Goal: Task Accomplishment & Management: Manage account settings

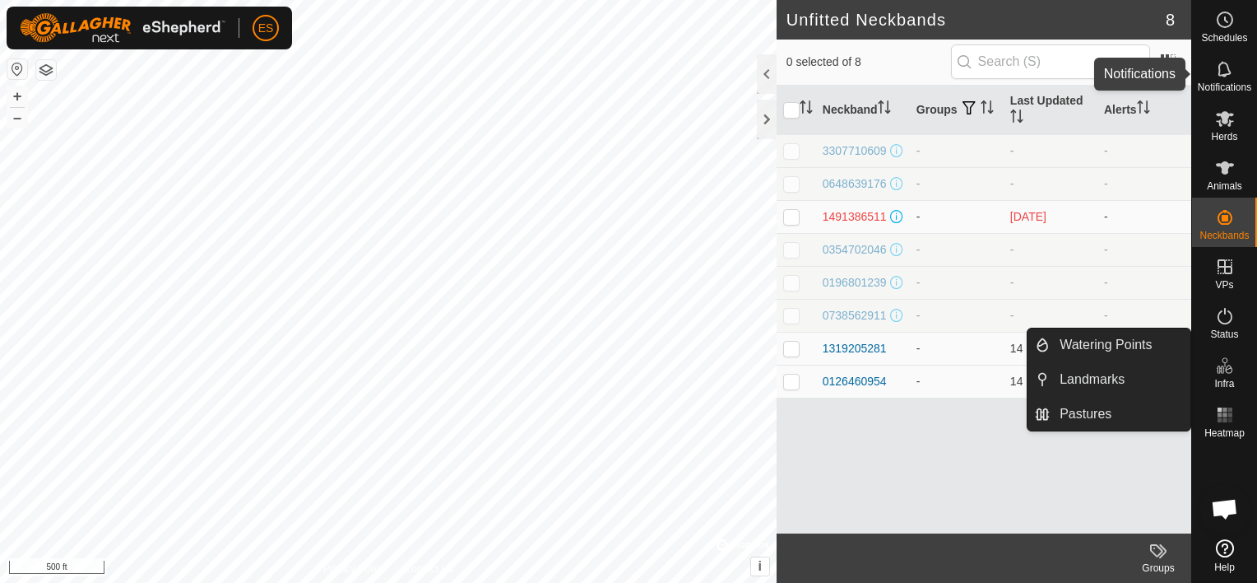
click at [1219, 80] on es-notification-svg-icon at bounding box center [1225, 69] width 30 height 26
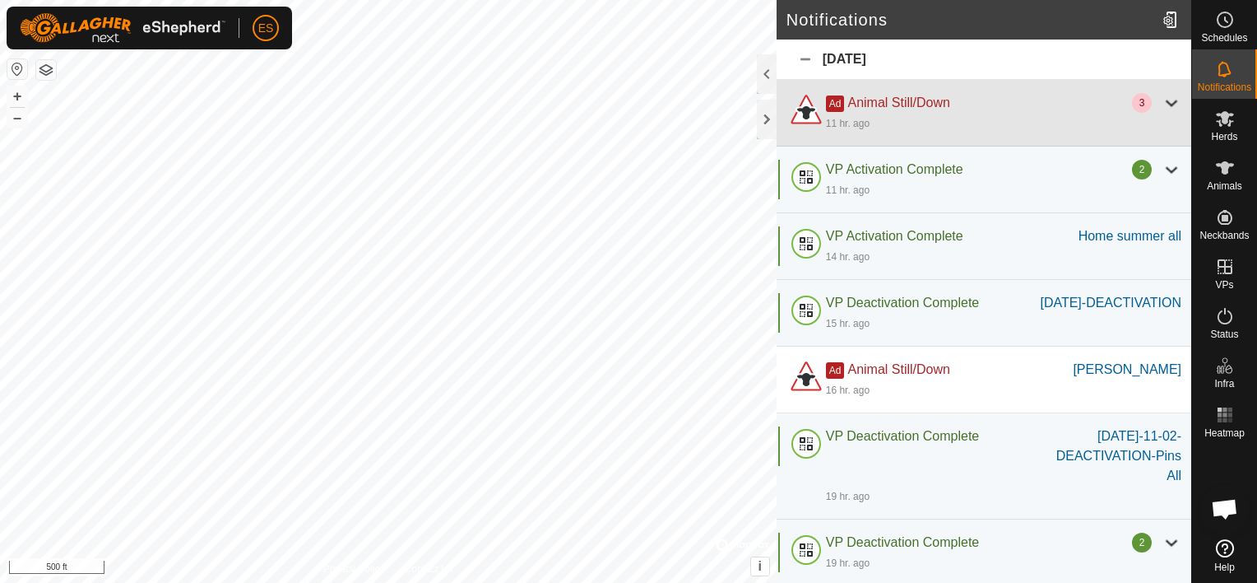
click at [1162, 100] on div at bounding box center [1172, 103] width 20 height 20
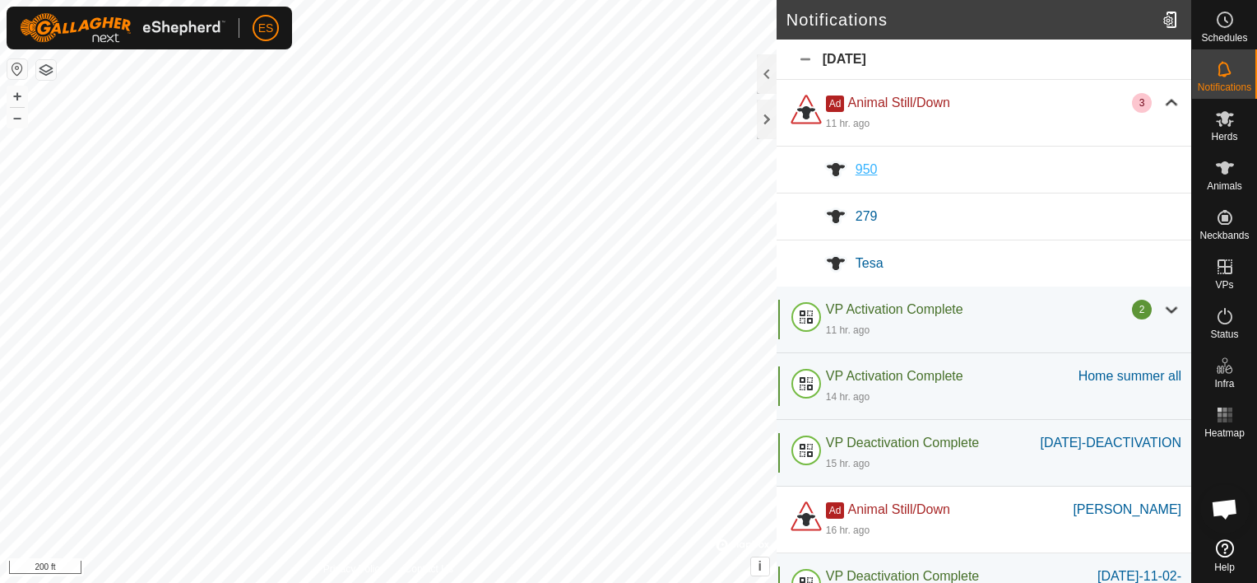
click at [861, 168] on span "950" at bounding box center [867, 169] width 22 height 14
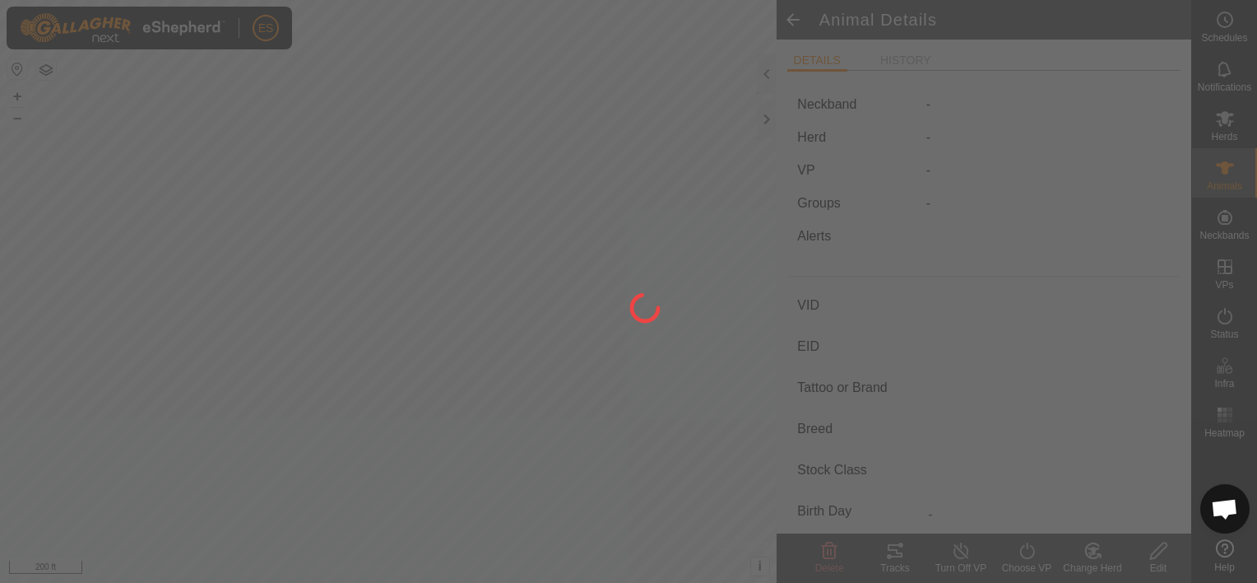
type input "950"
type input "-"
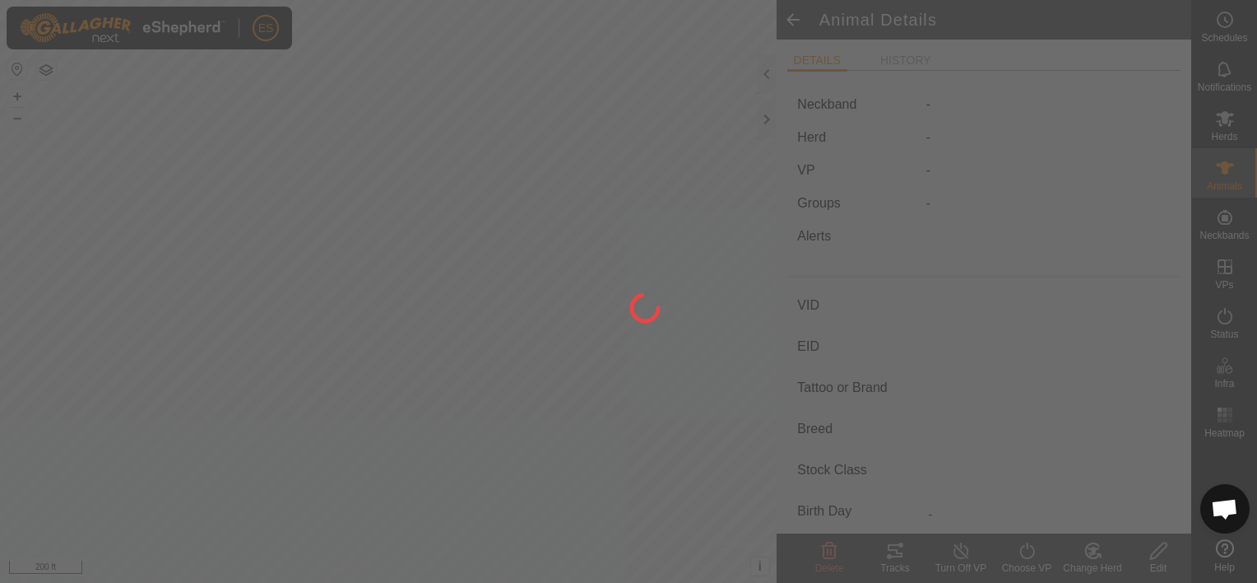
type input "0 kg"
type input "-"
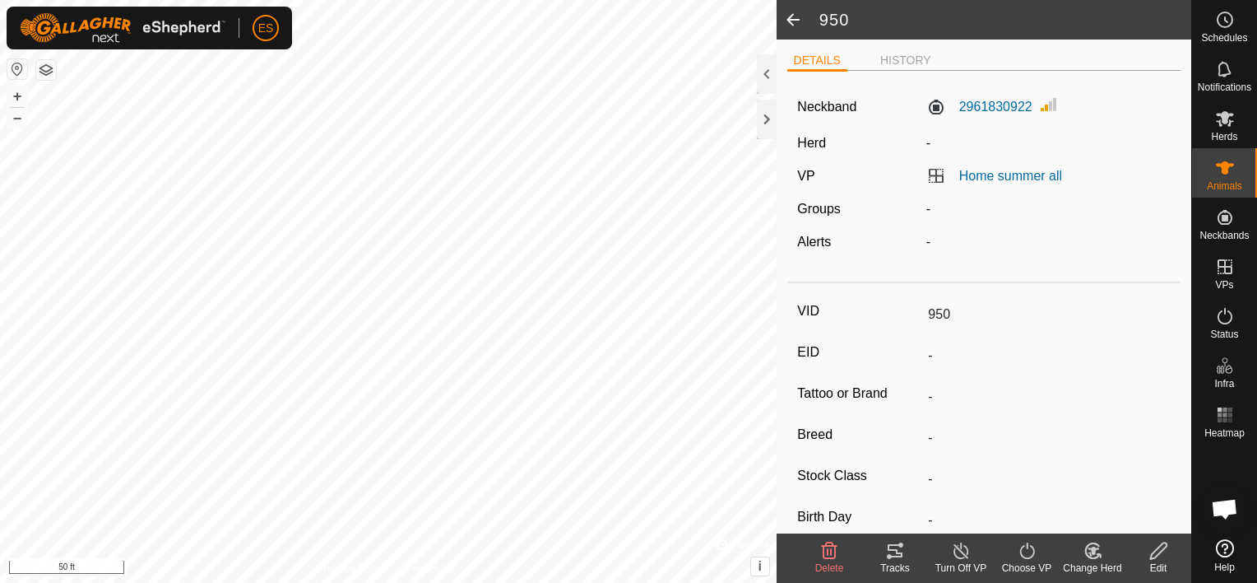
click at [796, 21] on span at bounding box center [793, 19] width 33 height 39
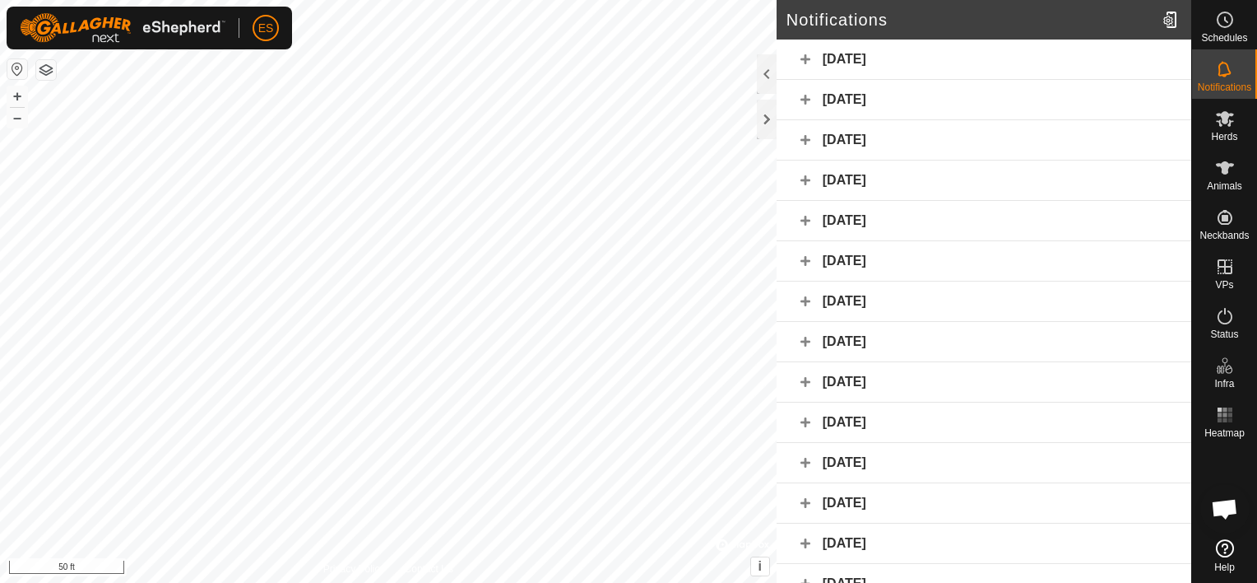
click at [829, 58] on div "Yesterday" at bounding box center [984, 59] width 415 height 40
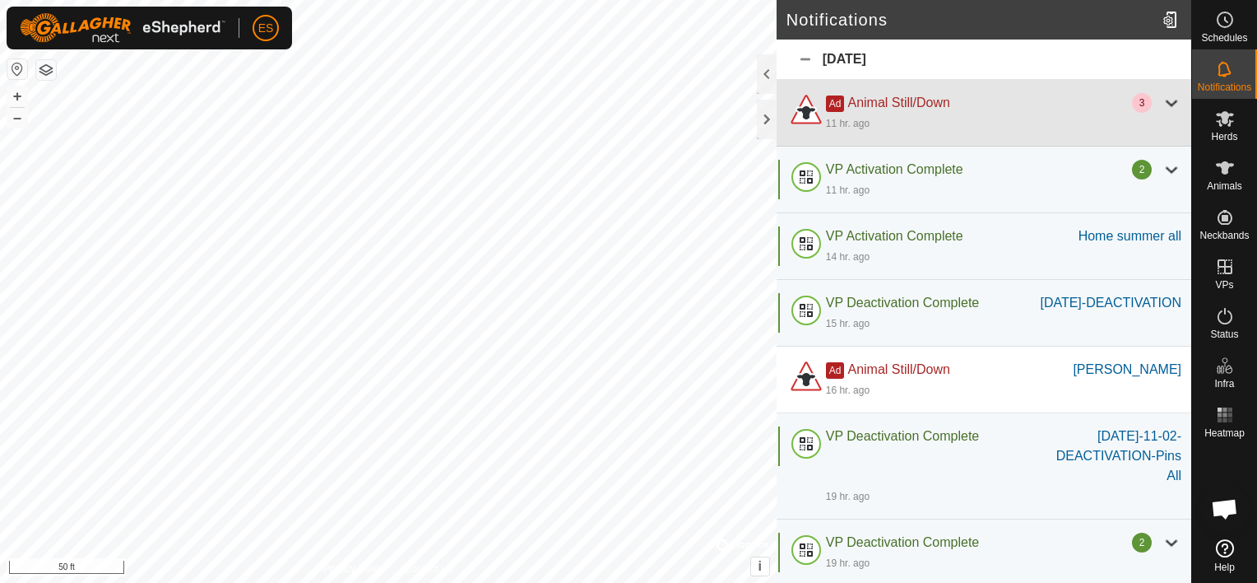
click at [1162, 103] on div at bounding box center [1172, 103] width 20 height 20
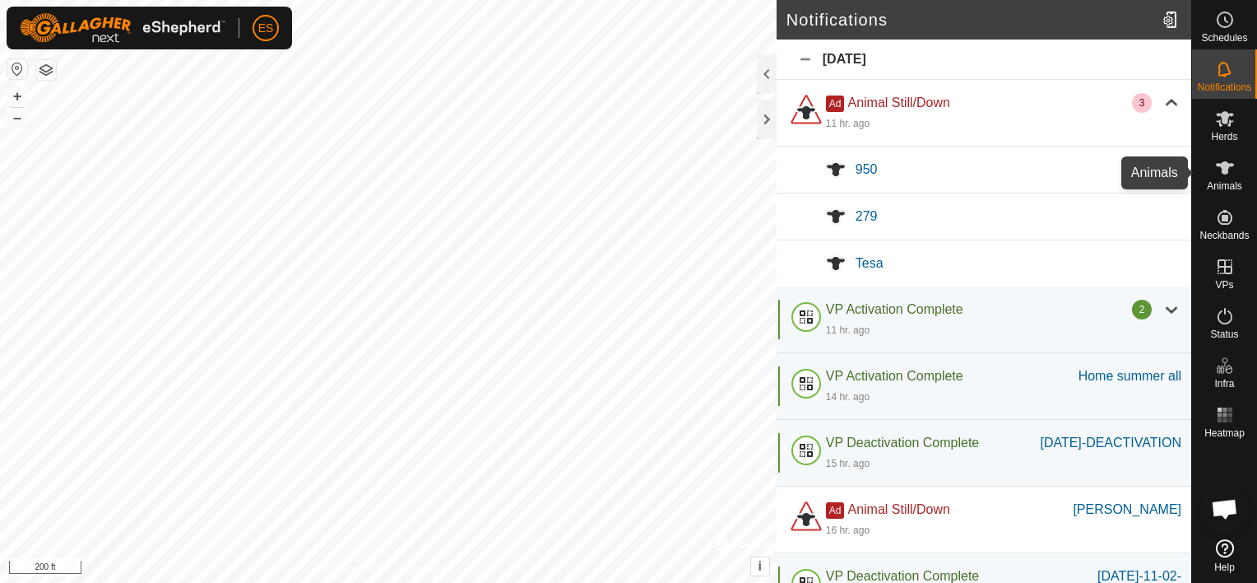
click at [1225, 171] on icon at bounding box center [1225, 167] width 18 height 13
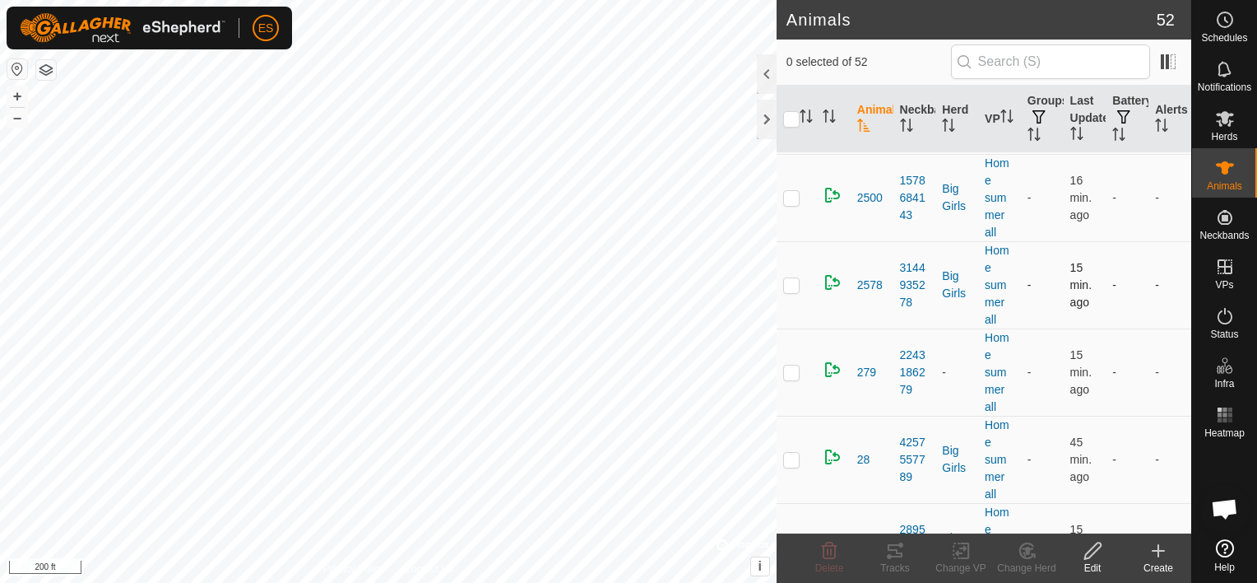
scroll to position [823, 0]
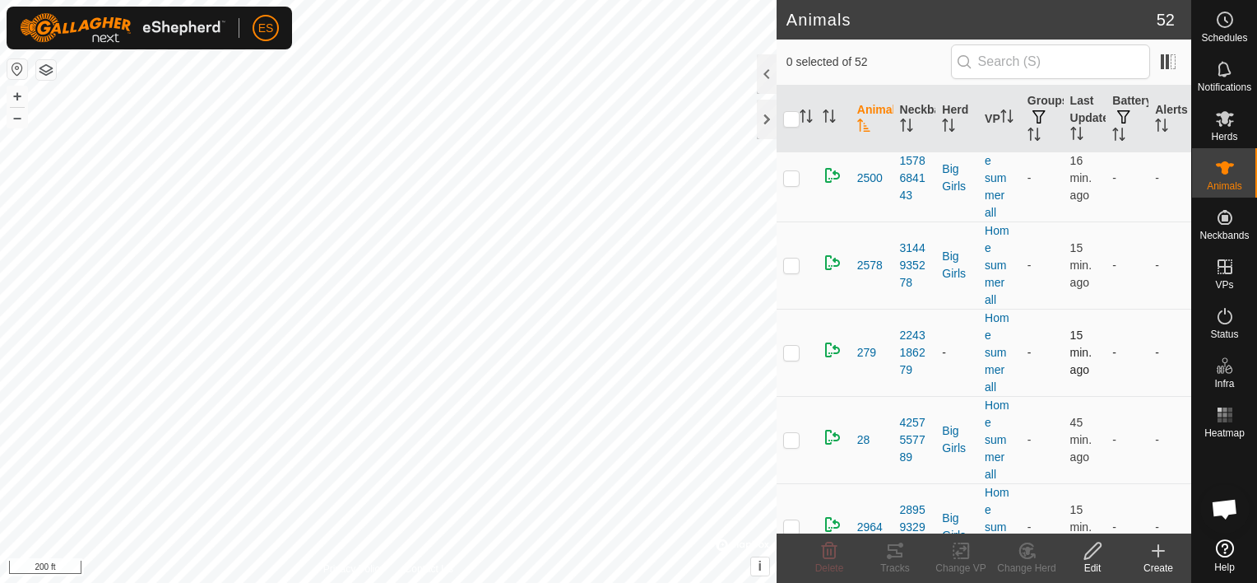
click at [795, 352] on p-checkbox at bounding box center [791, 352] width 16 height 13
checkbox input "true"
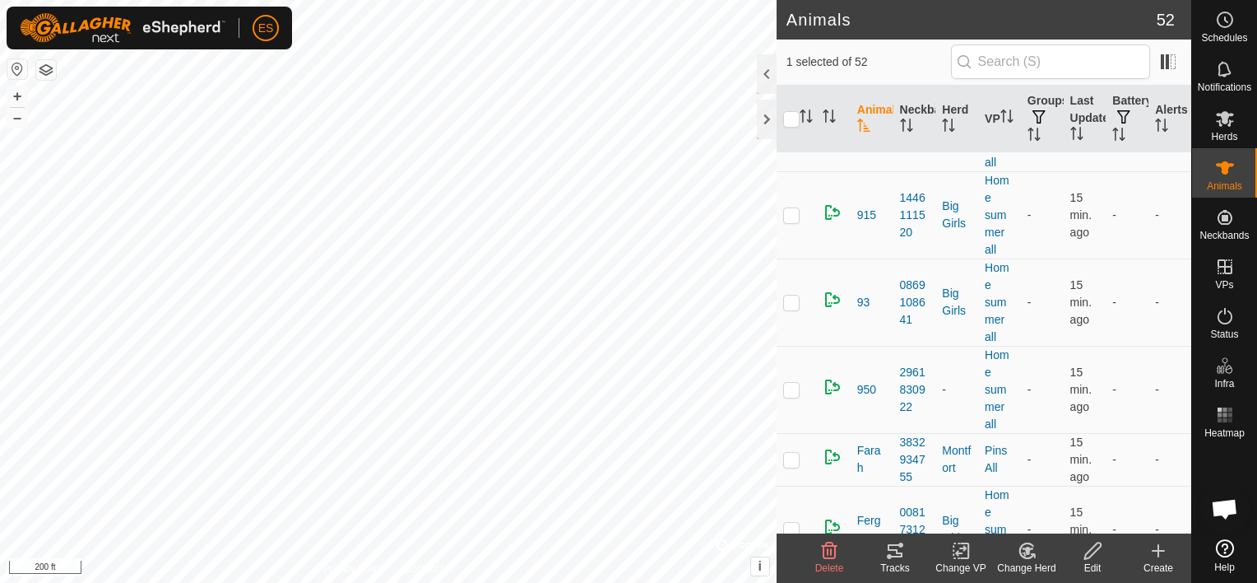
scroll to position [2551, 0]
click at [794, 382] on p-checkbox at bounding box center [791, 386] width 16 height 13
checkbox input "true"
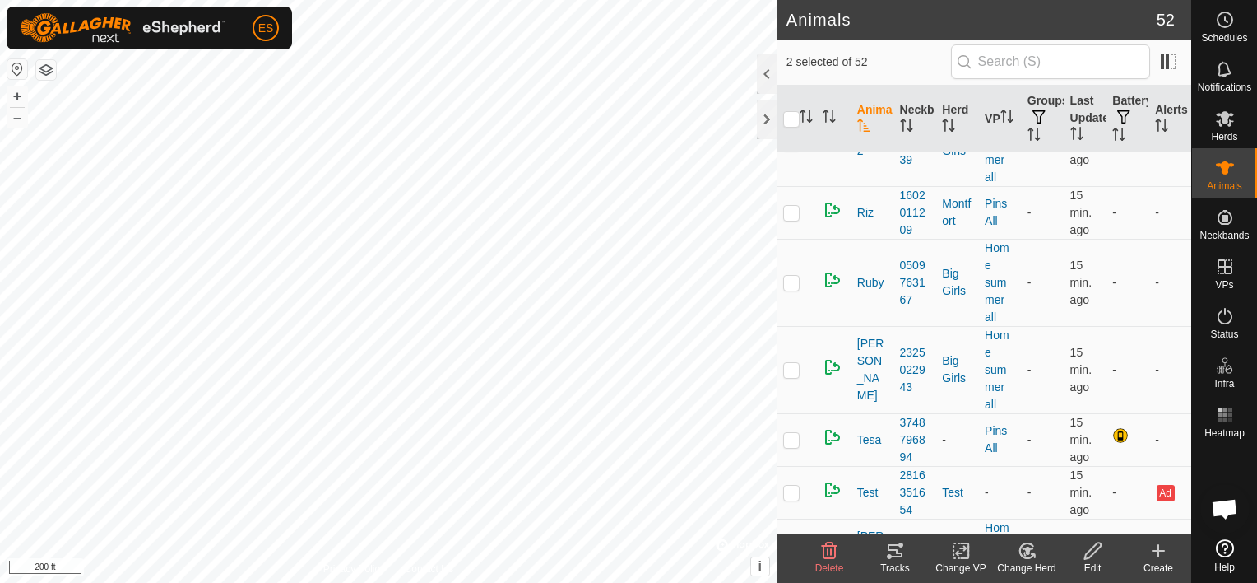
scroll to position [3600, 0]
click at [792, 431] on p-checkbox at bounding box center [791, 437] width 16 height 13
checkbox input "true"
click at [899, 560] on icon at bounding box center [895, 551] width 20 height 20
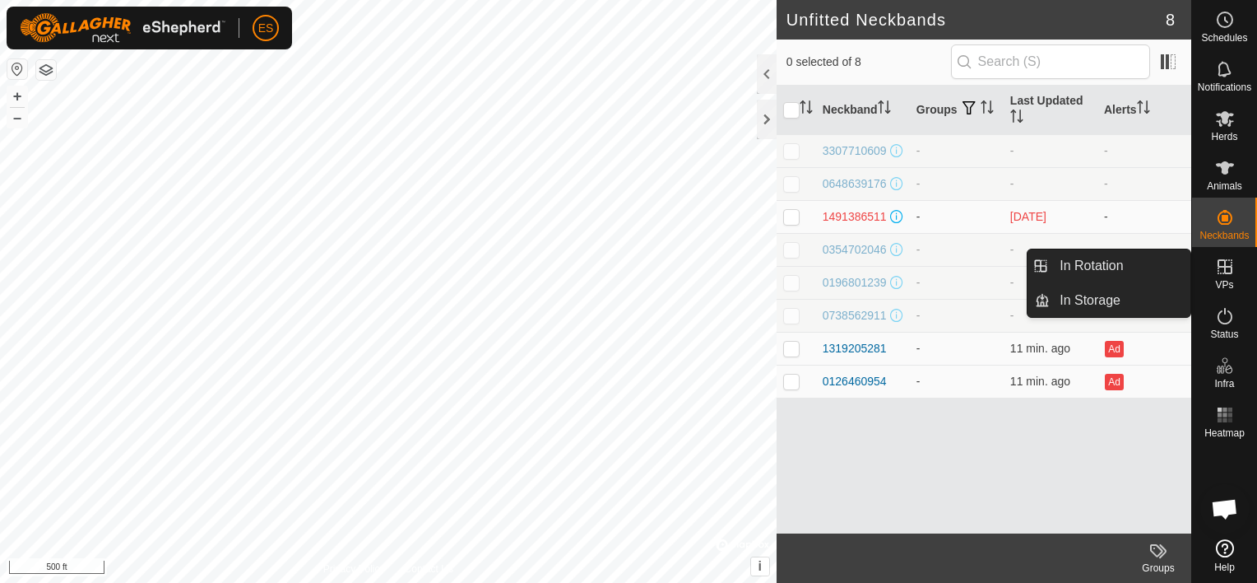
click at [1231, 275] on icon at bounding box center [1225, 267] width 20 height 20
click at [1128, 271] on link "In Rotation" at bounding box center [1120, 265] width 141 height 33
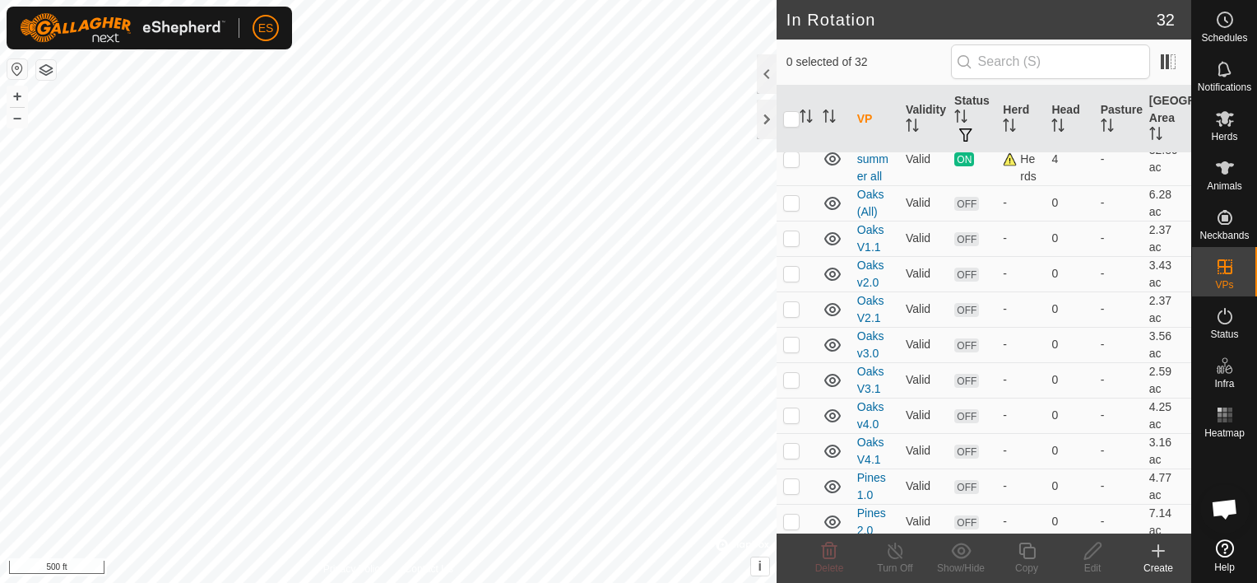
scroll to position [1070, 0]
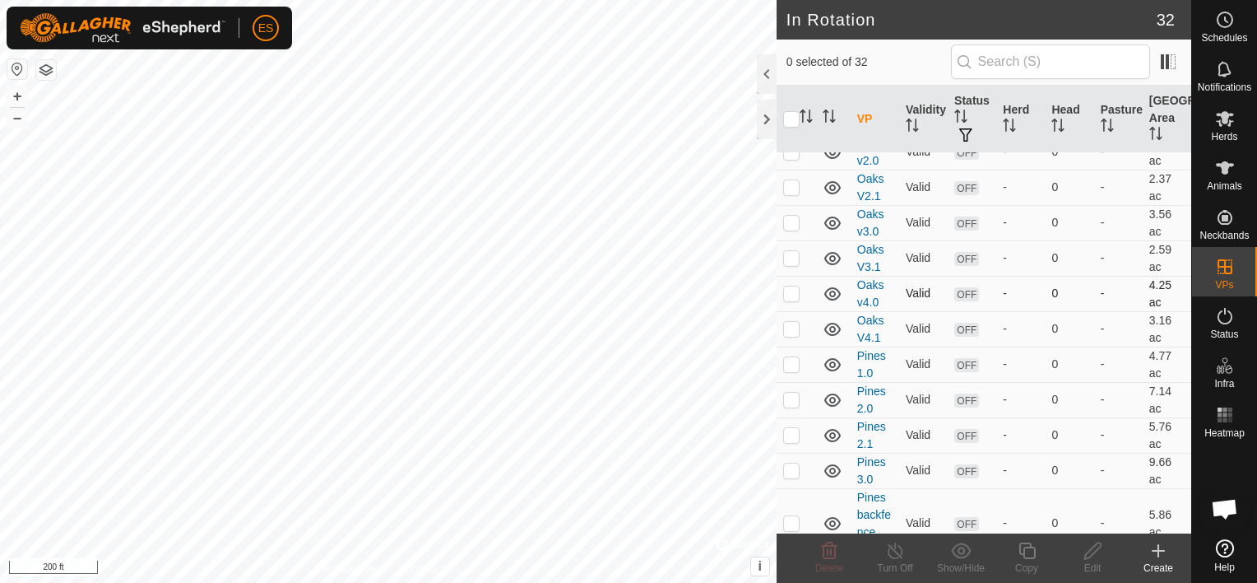
checkbox input "true"
checkbox input "false"
click at [793, 464] on p-checkbox at bounding box center [791, 469] width 16 height 13
checkbox input "true"
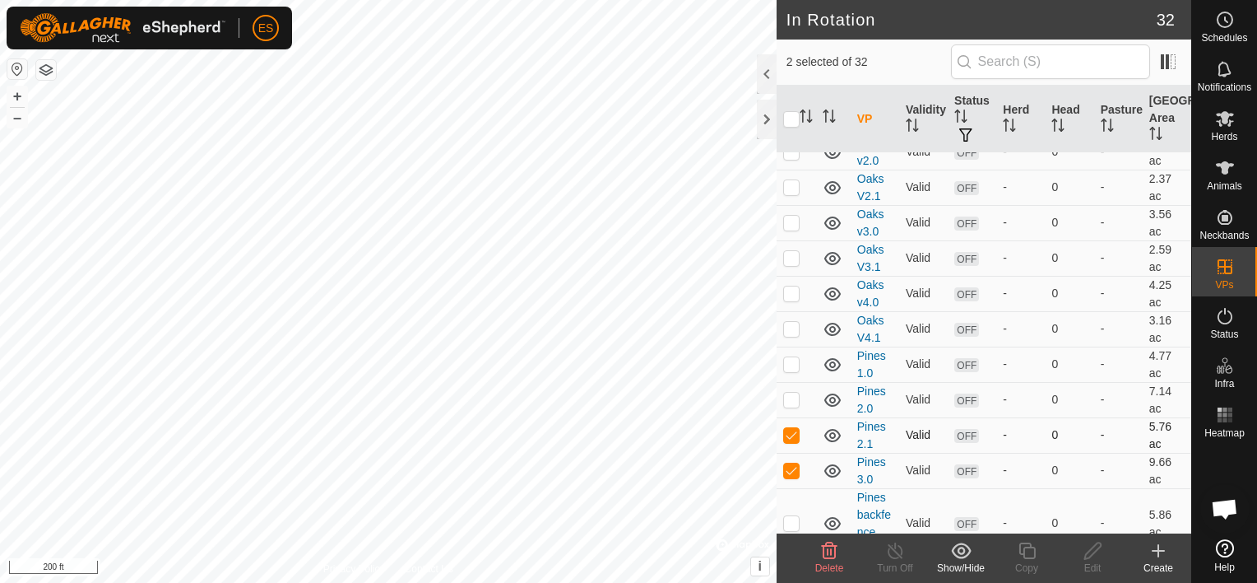
click at [793, 430] on p-checkbox at bounding box center [791, 434] width 16 height 13
checkbox input "false"
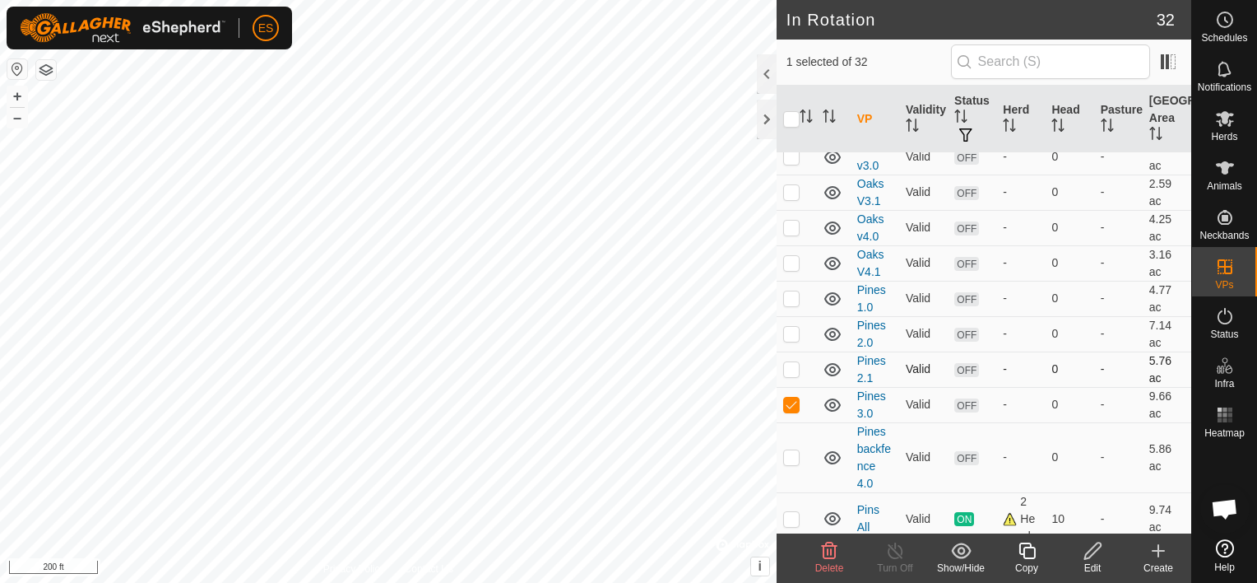
scroll to position [1141, 0]
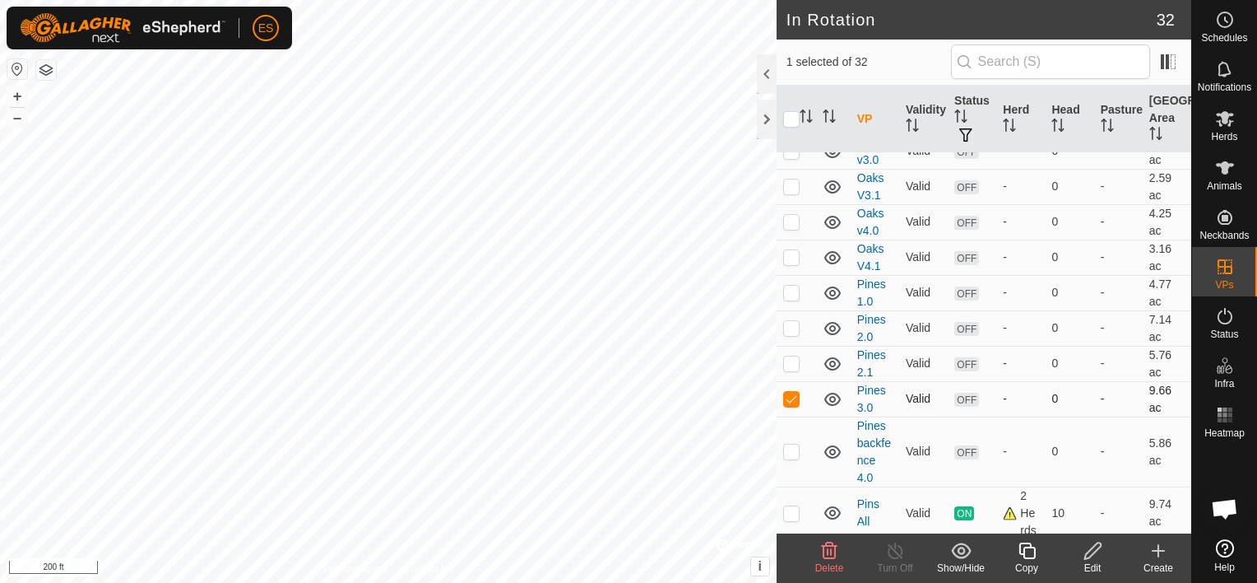
click at [788, 394] on p-checkbox at bounding box center [791, 398] width 16 height 13
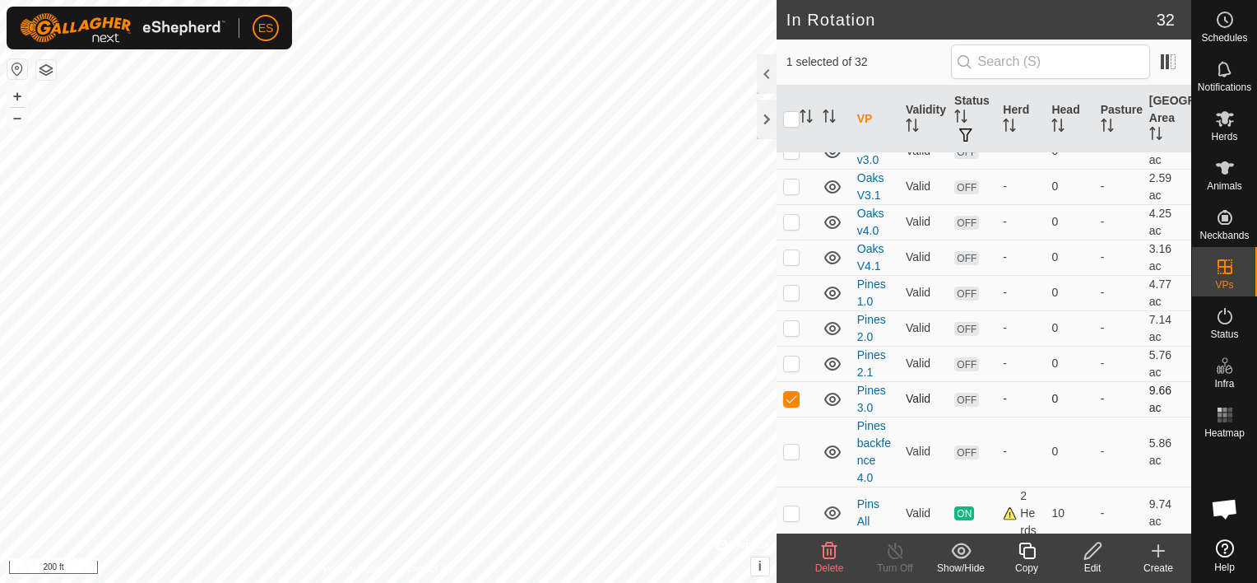
checkbox input "false"
click at [792, 444] on p-checkbox at bounding box center [791, 450] width 16 height 13
click at [795, 444] on p-checkbox at bounding box center [791, 450] width 16 height 13
checkbox input "false"
click at [789, 384] on td at bounding box center [796, 398] width 39 height 35
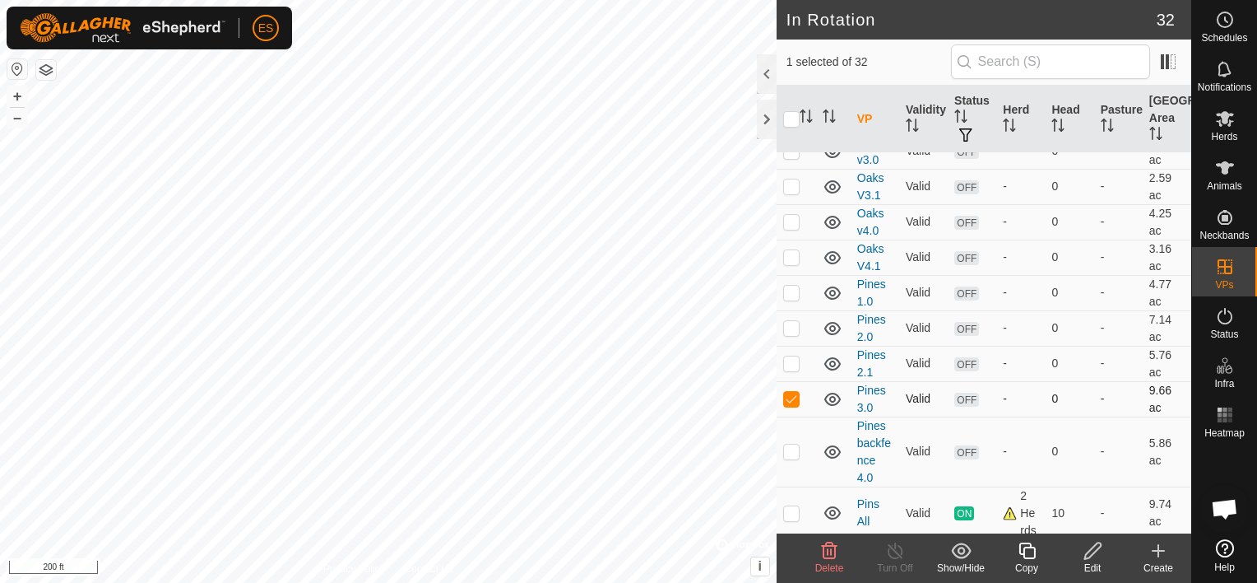
click at [789, 384] on td at bounding box center [796, 398] width 39 height 35
checkbox input "false"
click at [790, 349] on td at bounding box center [796, 363] width 39 height 35
checkbox input "true"
click at [793, 321] on p-checkbox at bounding box center [791, 327] width 16 height 13
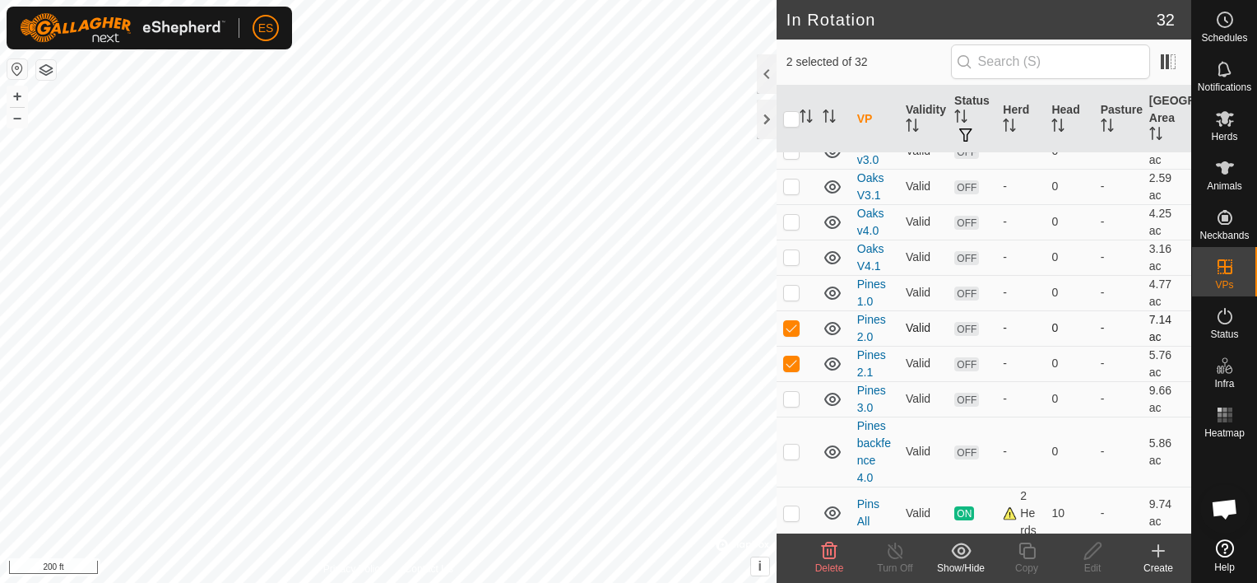
click at [793, 321] on p-checkbox at bounding box center [791, 327] width 16 height 13
checkbox input "false"
click at [792, 356] on p-checkbox at bounding box center [791, 362] width 16 height 13
checkbox input "false"
click at [791, 322] on p-checkbox at bounding box center [791, 327] width 16 height 13
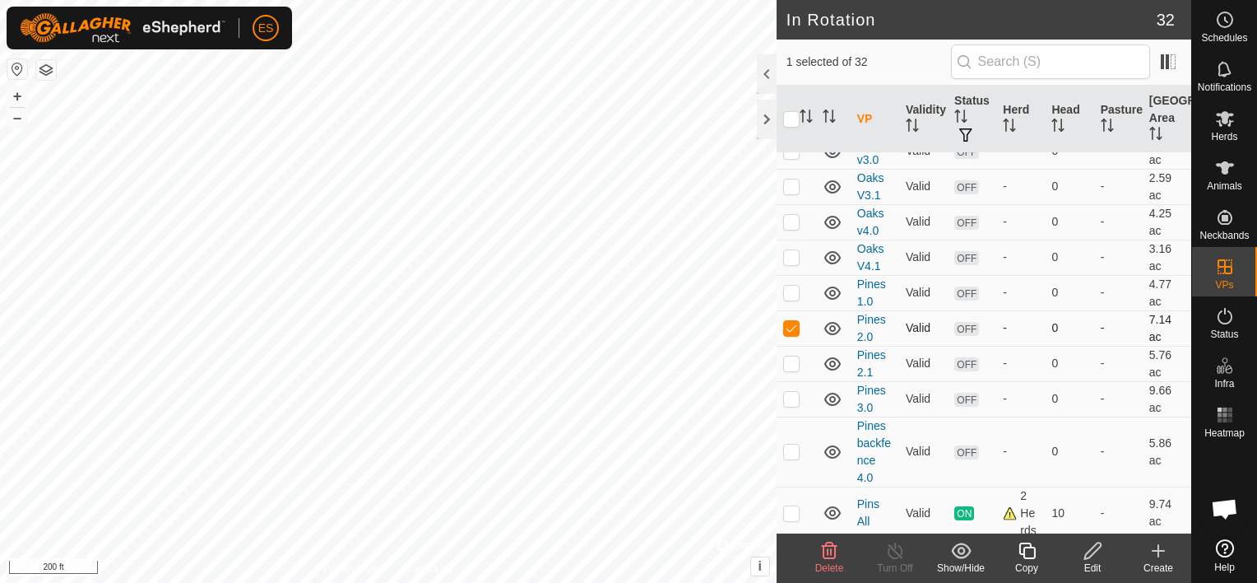
click at [791, 323] on p-checkbox at bounding box center [791, 327] width 16 height 13
checkbox input "false"
click at [795, 392] on p-checkbox at bounding box center [791, 398] width 16 height 13
checkbox input "true"
click at [789, 444] on p-checkbox at bounding box center [791, 450] width 16 height 13
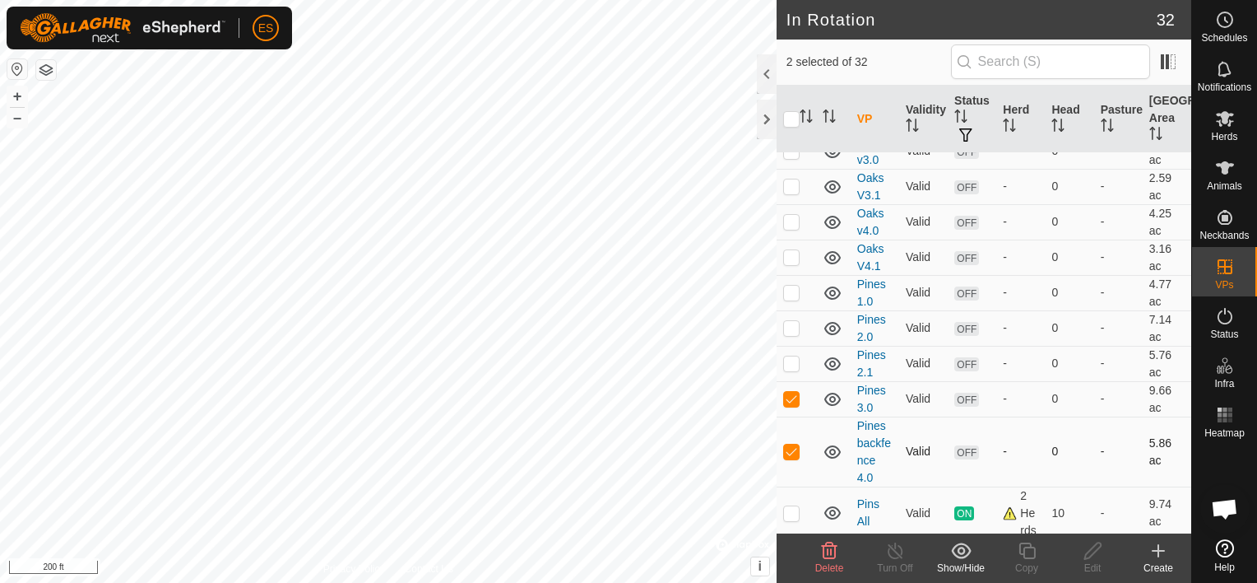
click at [794, 444] on p-checkbox at bounding box center [791, 450] width 16 height 13
checkbox input "false"
click at [794, 385] on td at bounding box center [796, 398] width 39 height 35
click at [793, 392] on p-checkbox at bounding box center [791, 398] width 16 height 13
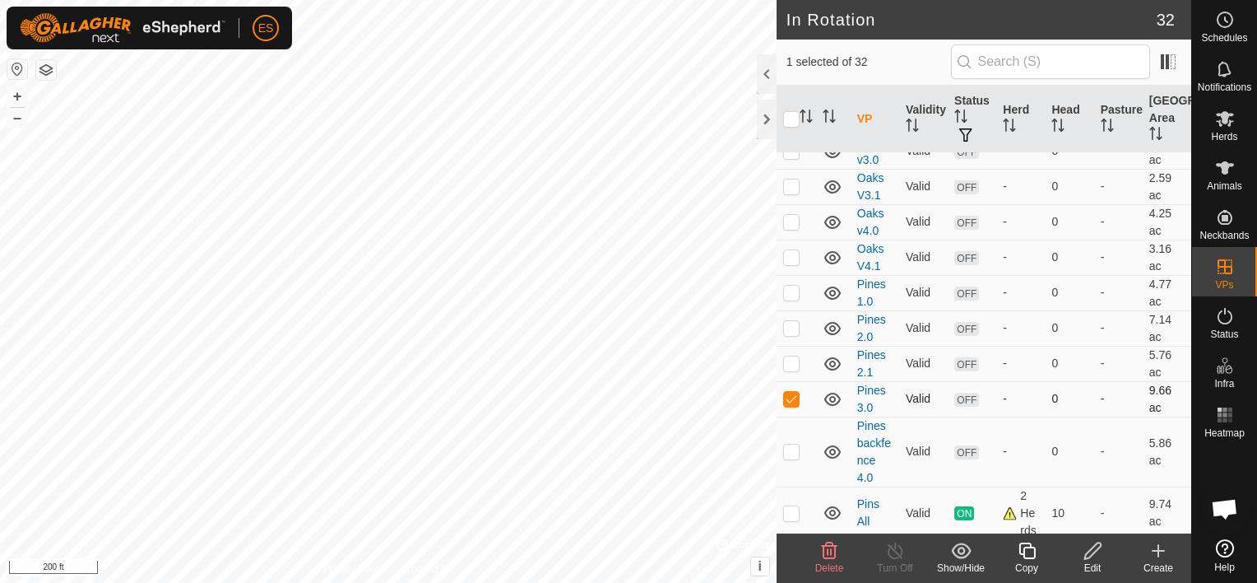
checkbox input "false"
click at [790, 356] on p-checkbox at bounding box center [791, 362] width 16 height 13
checkbox input "false"
click at [793, 508] on p-checkbox at bounding box center [791, 512] width 16 height 13
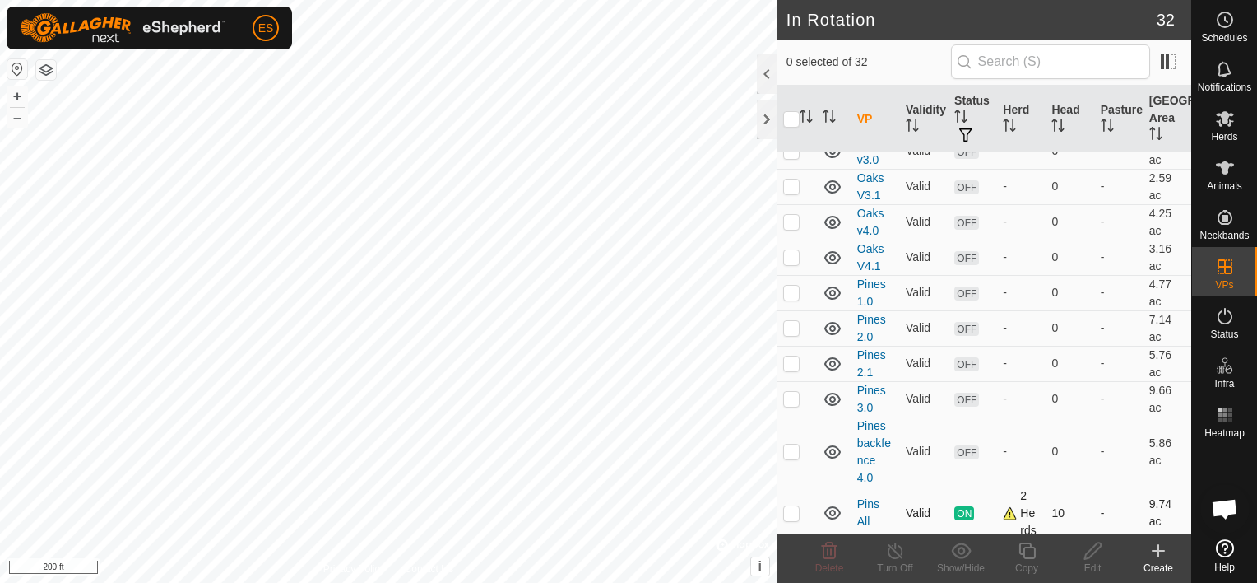
checkbox input "true"
click at [1023, 556] on icon at bounding box center [1027, 551] width 21 height 20
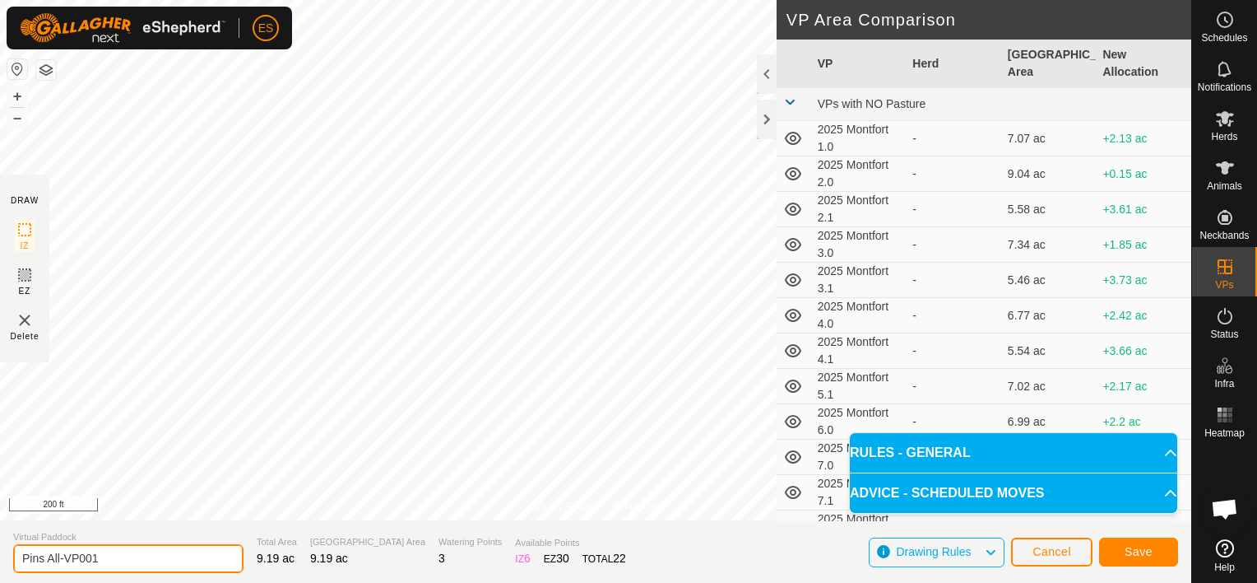
drag, startPoint x: 104, startPoint y: 555, endPoint x: 49, endPoint y: 560, distance: 56.2
click at [49, 560] on input "Pins All-VP001" at bounding box center [128, 558] width 230 height 29
type input "Pins 5.0"
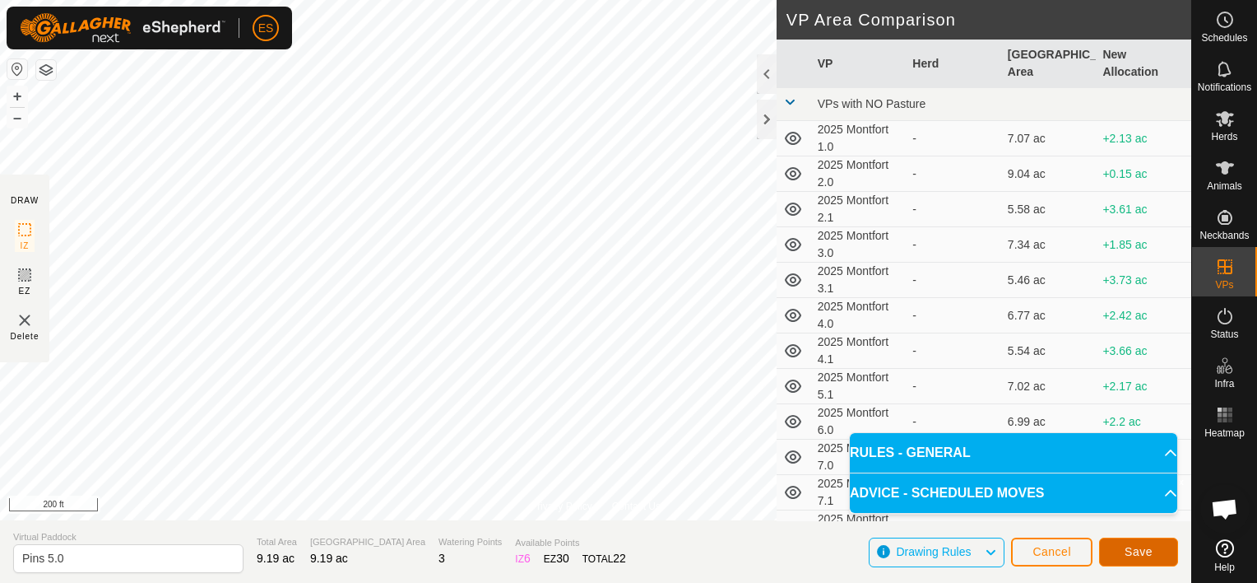
click at [1132, 552] on span "Save" at bounding box center [1139, 551] width 28 height 13
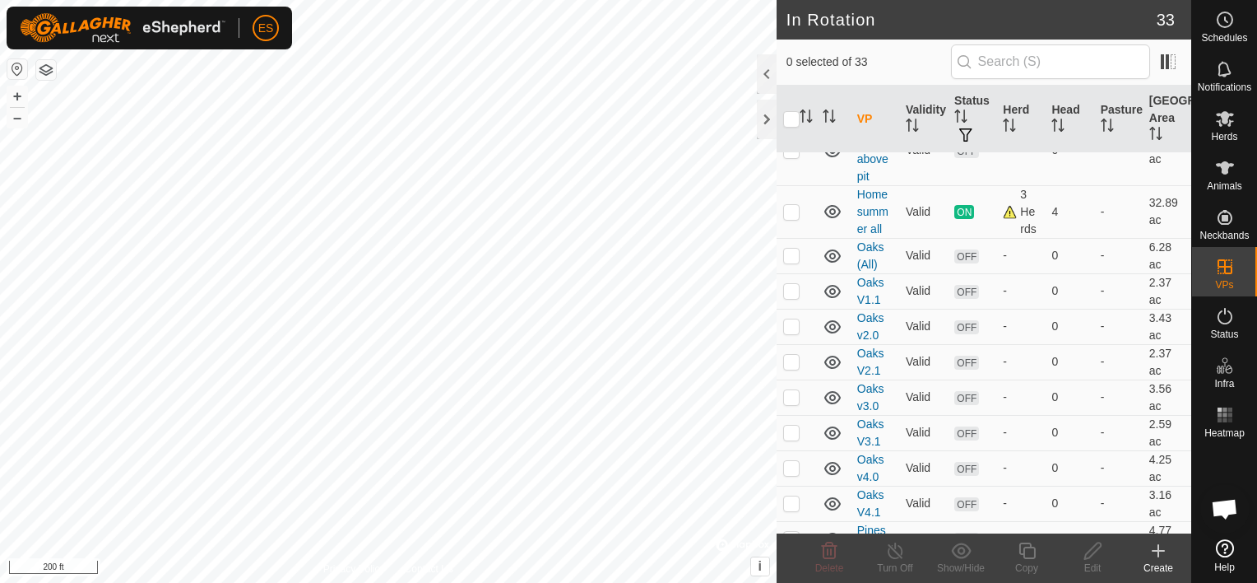
scroll to position [823, 0]
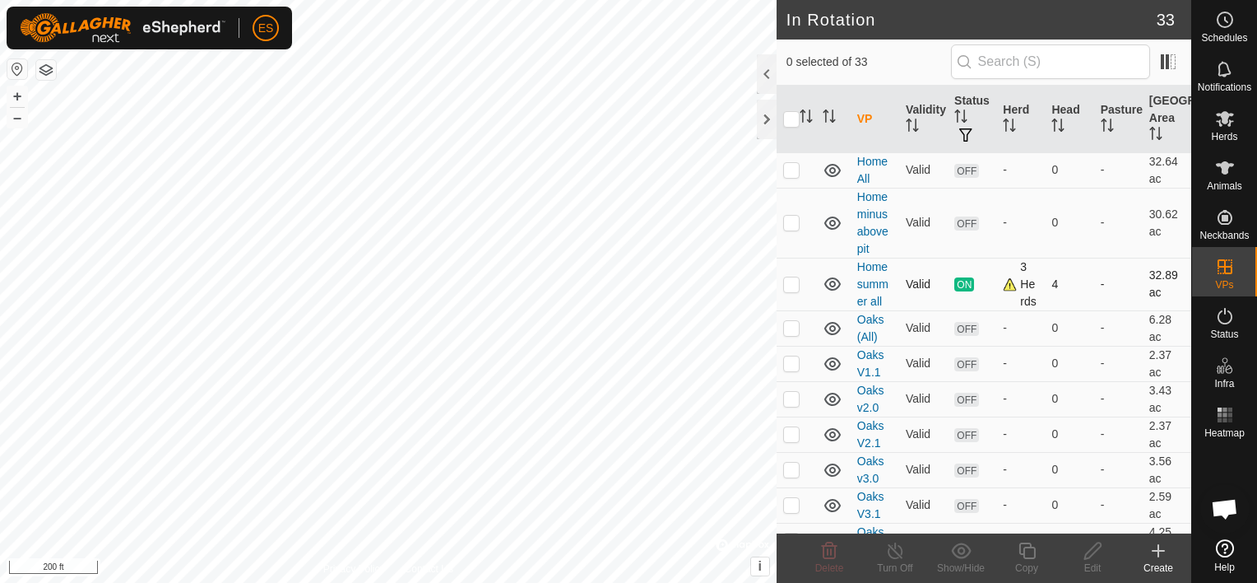
click at [791, 277] on p-checkbox at bounding box center [791, 283] width 16 height 13
checkbox input "true"
click at [1224, 181] on span "Animals" at bounding box center [1224, 186] width 35 height 10
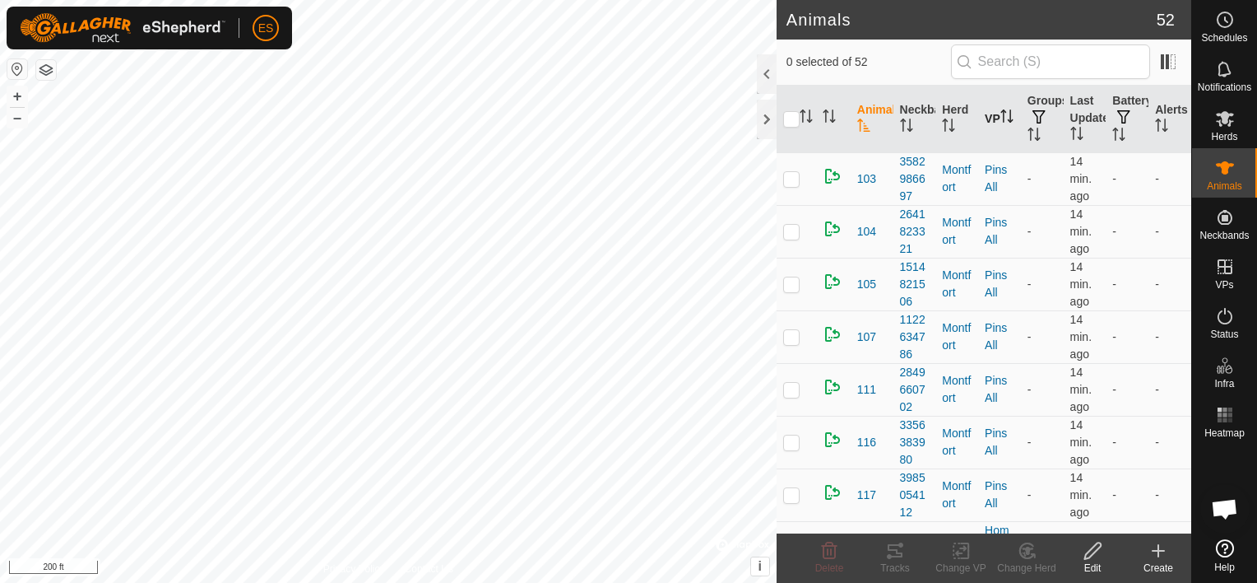
click at [985, 104] on th "VP" at bounding box center [999, 119] width 43 height 67
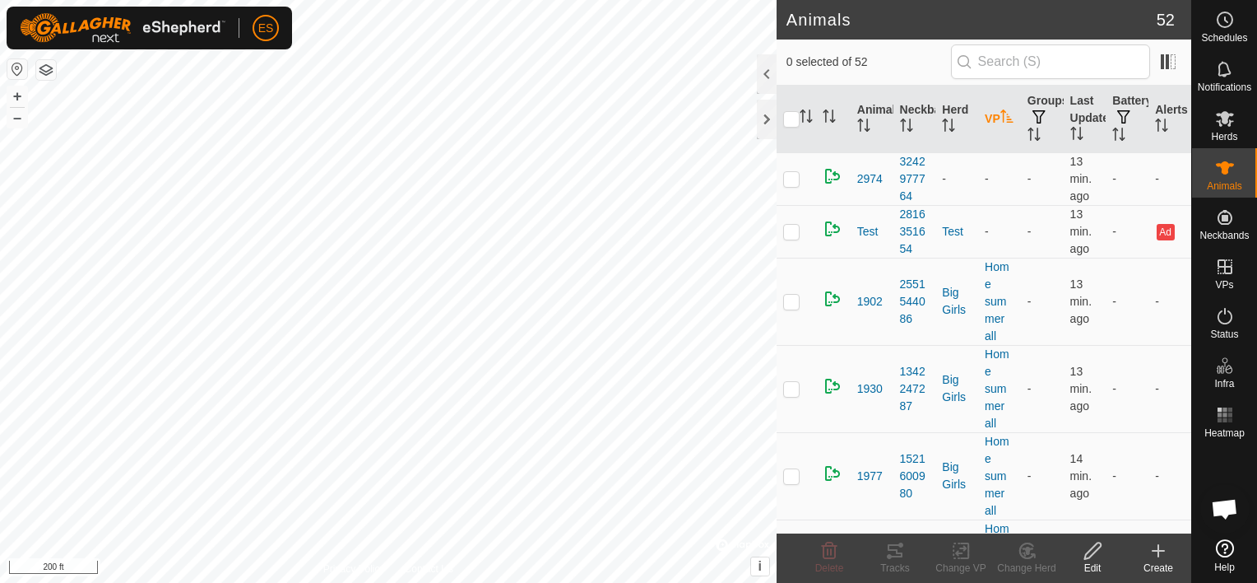
click at [985, 104] on th "VP" at bounding box center [999, 119] width 43 height 67
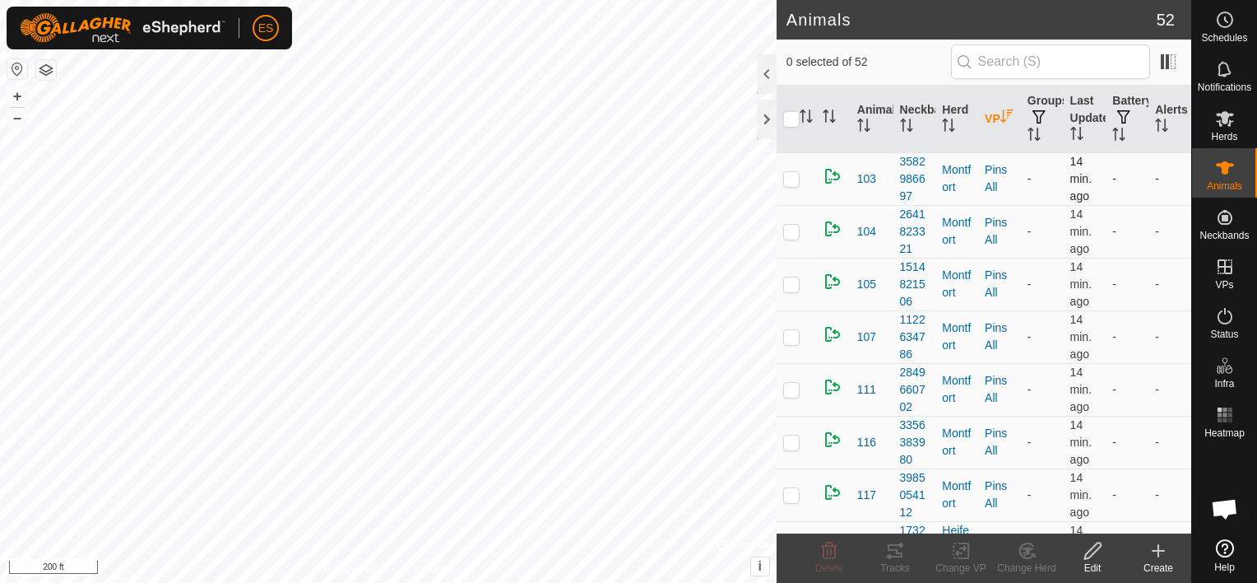
click at [796, 180] on p-checkbox at bounding box center [791, 178] width 16 height 13
checkbox input "true"
click at [792, 230] on p-checkbox at bounding box center [791, 231] width 16 height 13
checkbox input "true"
click at [784, 286] on p-checkbox at bounding box center [791, 283] width 16 height 13
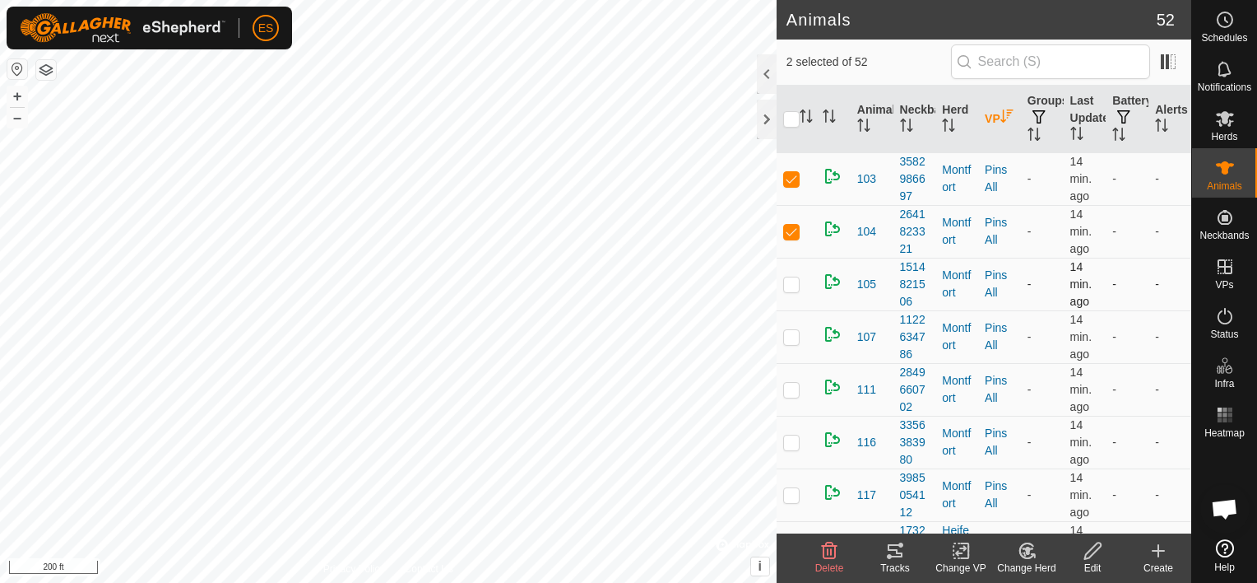
checkbox input "true"
click at [788, 337] on p-checkbox at bounding box center [791, 336] width 16 height 13
checkbox input "true"
drag, startPoint x: 787, startPoint y: 400, endPoint x: 787, endPoint y: 410, distance: 9.9
click at [787, 405] on td at bounding box center [796, 389] width 39 height 53
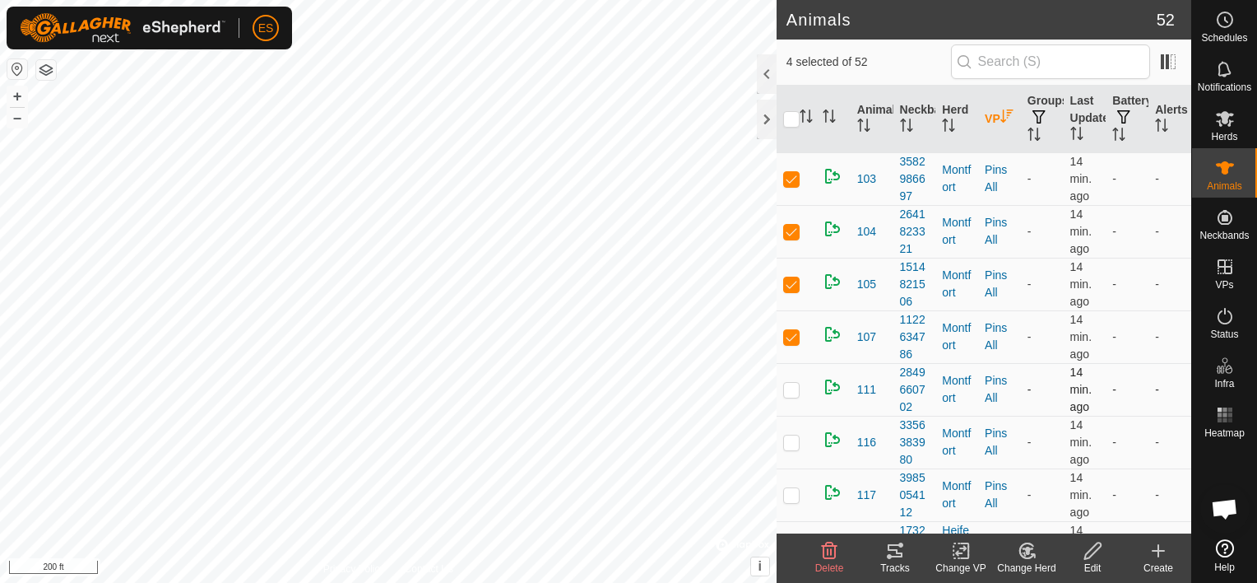
checkbox input "true"
click at [790, 438] on p-checkbox at bounding box center [791, 441] width 16 height 13
checkbox input "true"
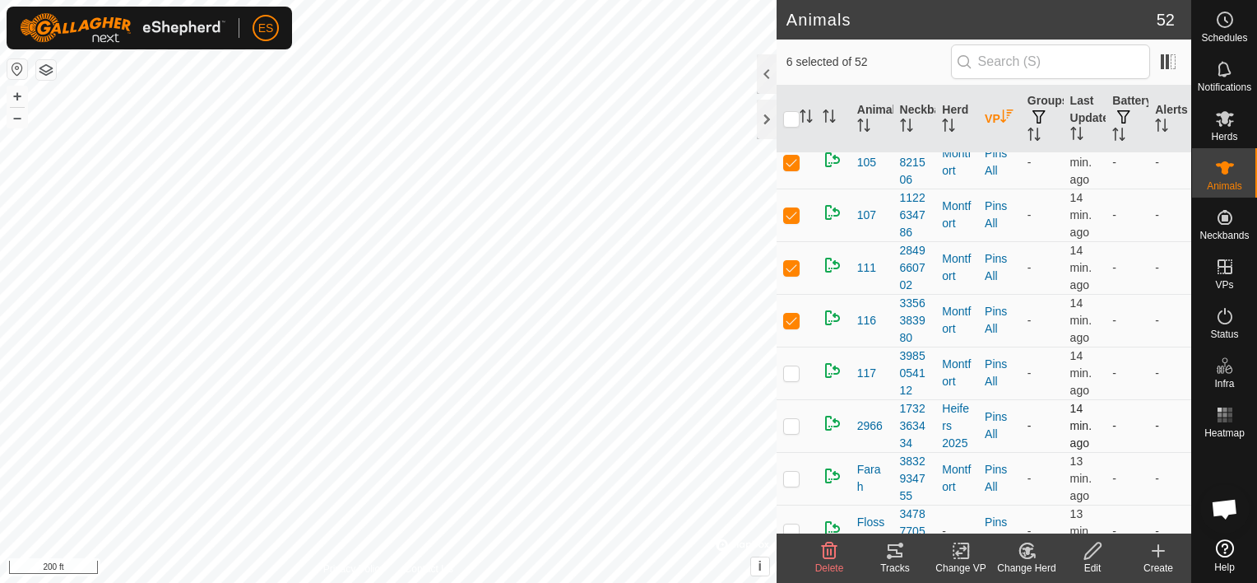
scroll to position [123, 0]
click at [783, 367] on p-tablecheckbox at bounding box center [791, 371] width 16 height 13
checkbox input "true"
click at [790, 420] on p-checkbox at bounding box center [791, 423] width 16 height 13
checkbox input "true"
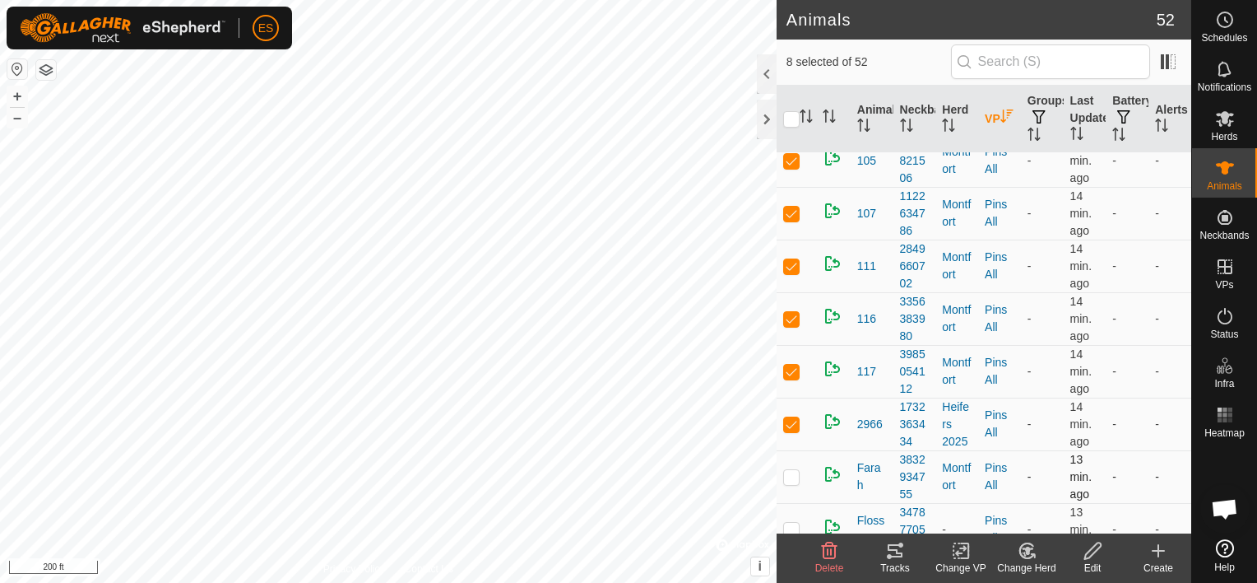
click at [793, 477] on p-checkbox at bounding box center [791, 476] width 16 height 13
checkbox input "true"
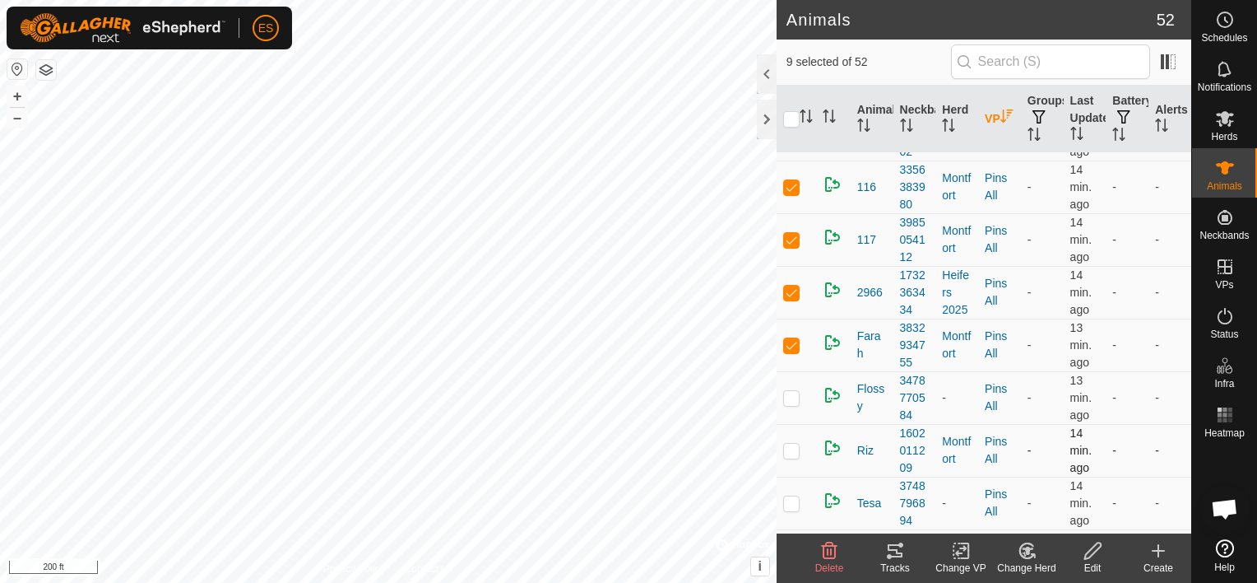
scroll to position [267, 0]
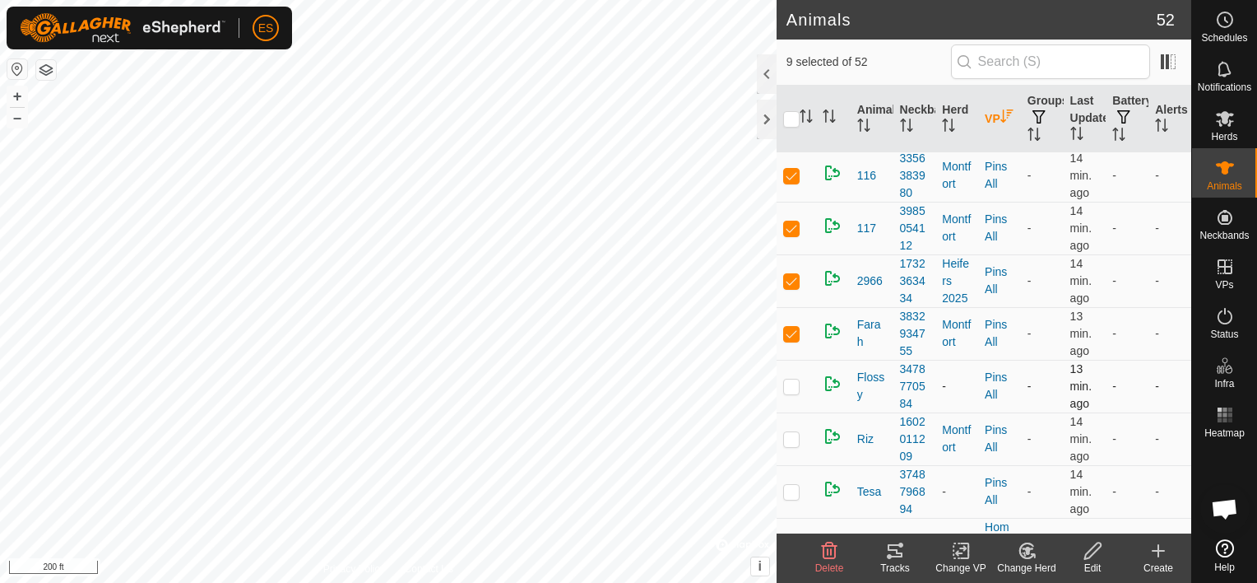
click at [791, 381] on p-checkbox at bounding box center [791, 385] width 16 height 13
checkbox input "true"
click at [792, 438] on p-checkbox at bounding box center [791, 438] width 16 height 13
checkbox input "true"
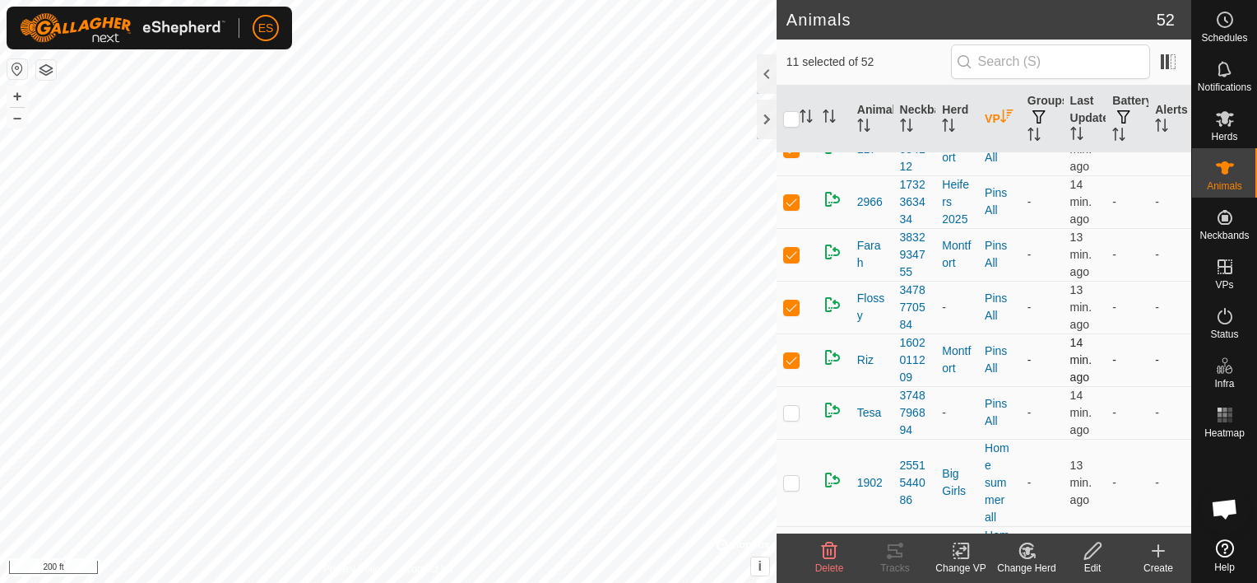
scroll to position [411, 0]
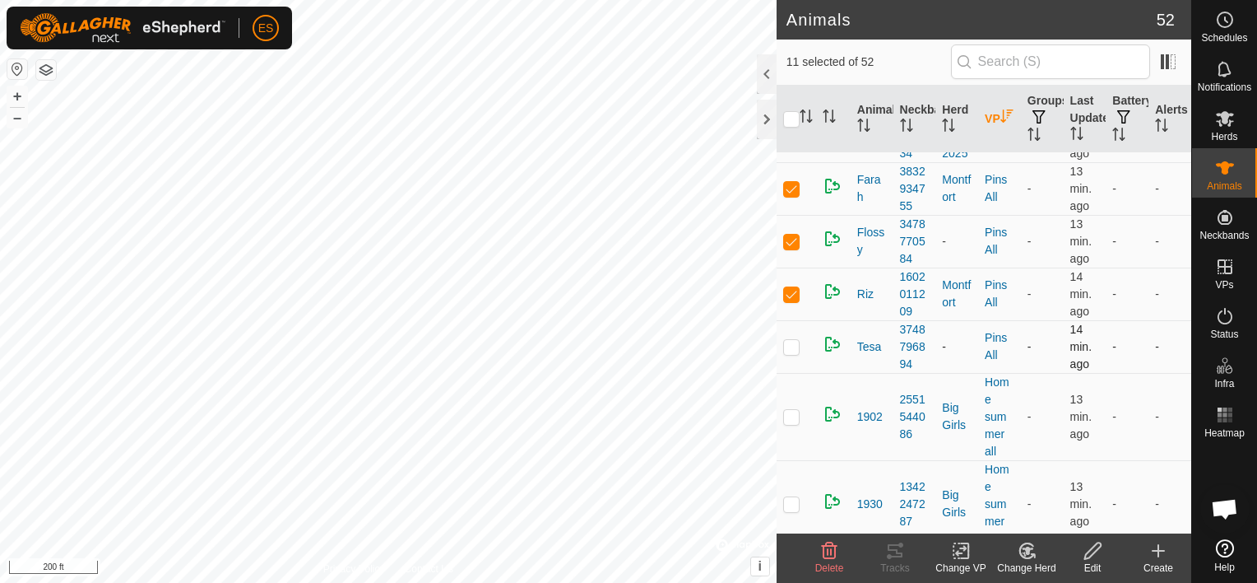
click at [794, 346] on p-checkbox at bounding box center [791, 346] width 16 height 13
checkbox input "true"
click at [963, 554] on icon at bounding box center [961, 551] width 21 height 20
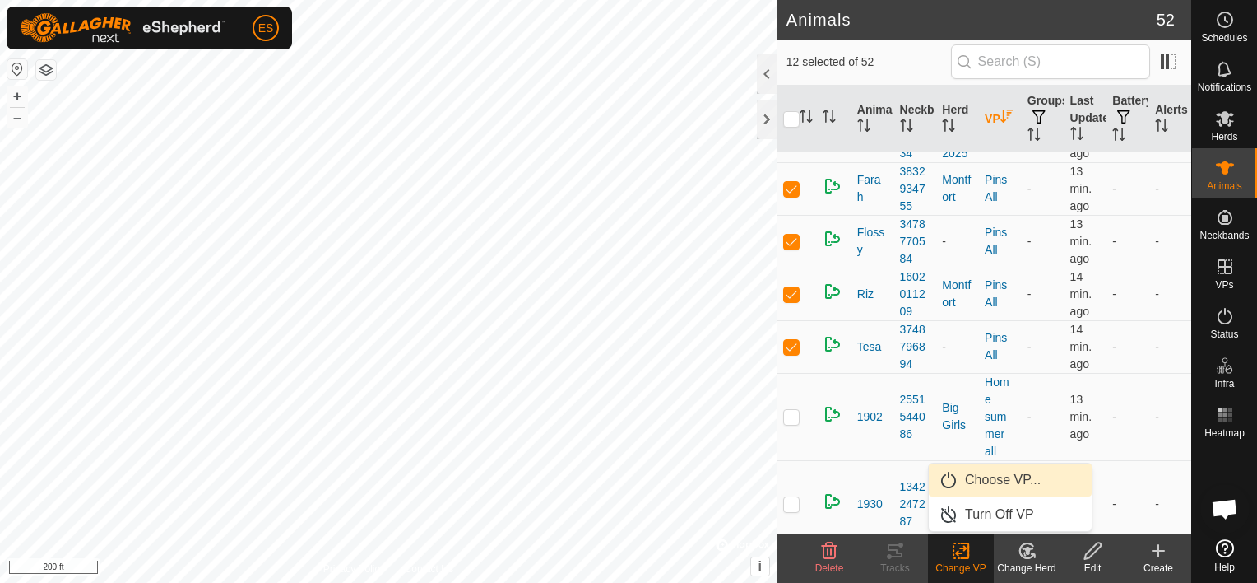
click at [980, 484] on link "Choose VP..." at bounding box center [1010, 479] width 163 height 33
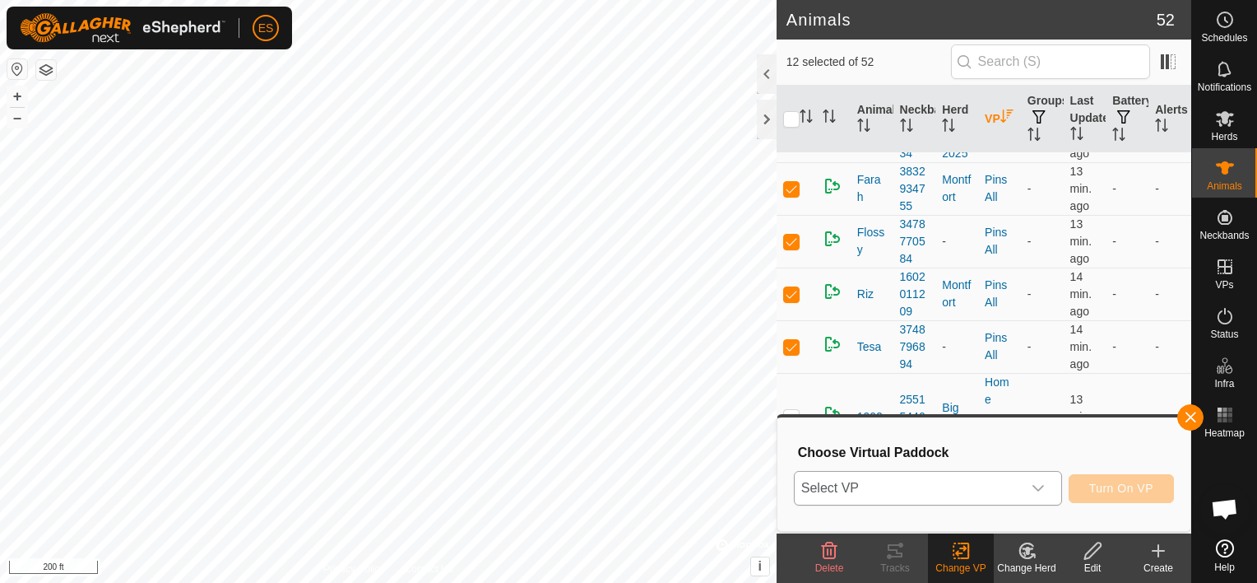
click at [1049, 487] on div "dropdown trigger" at bounding box center [1038, 487] width 33 height 33
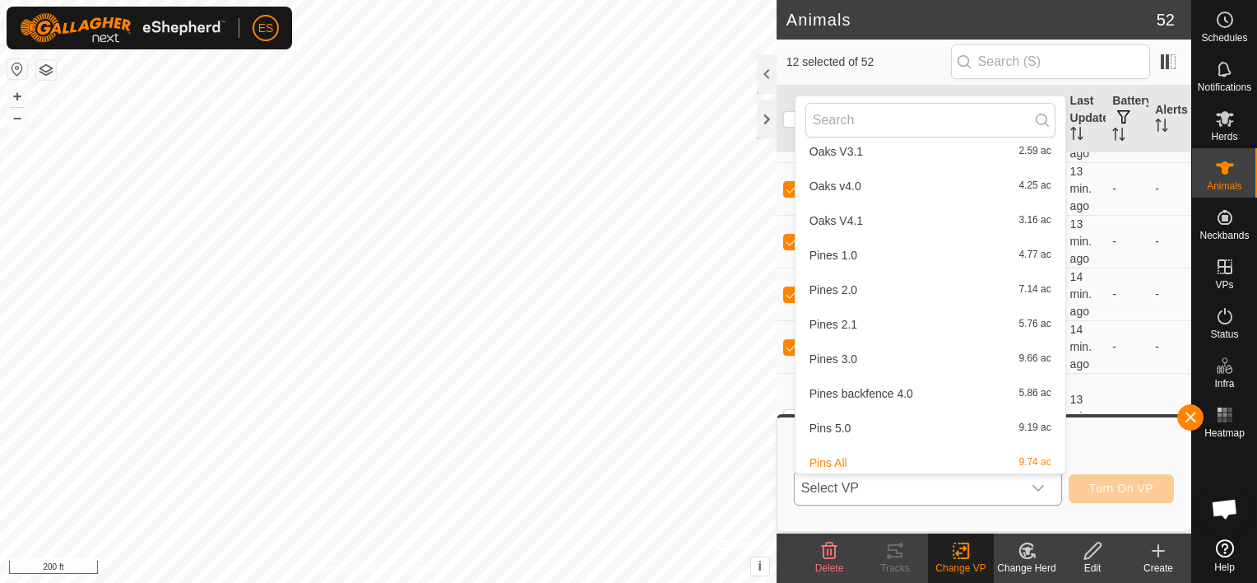
scroll to position [847, 0]
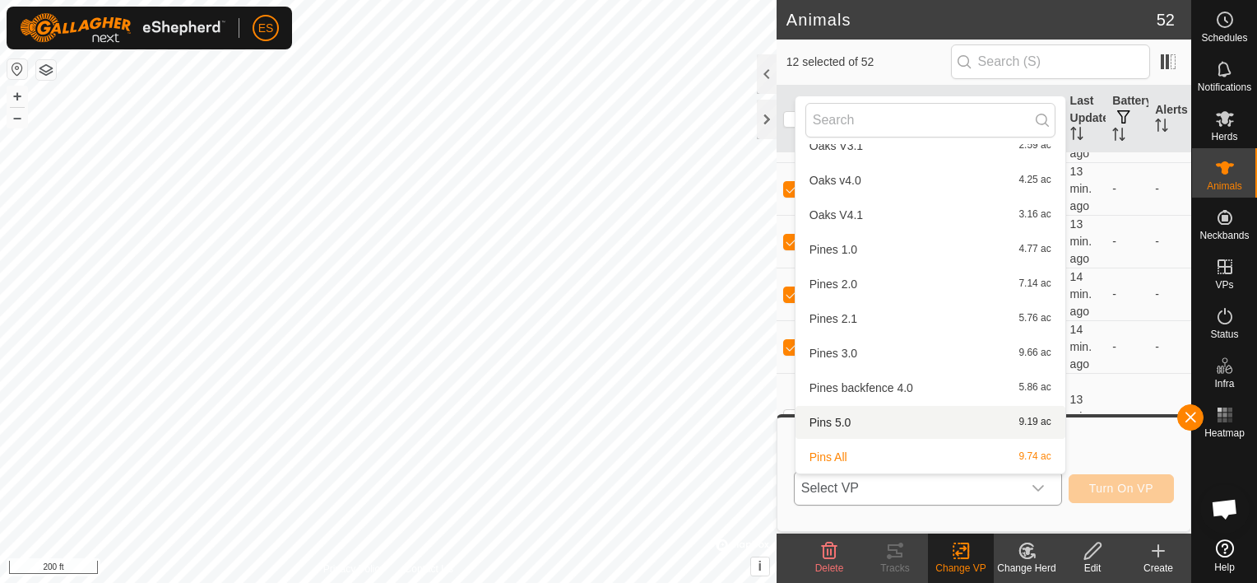
click at [896, 427] on li "Pins 5.0 9.19 ac" at bounding box center [931, 422] width 270 height 33
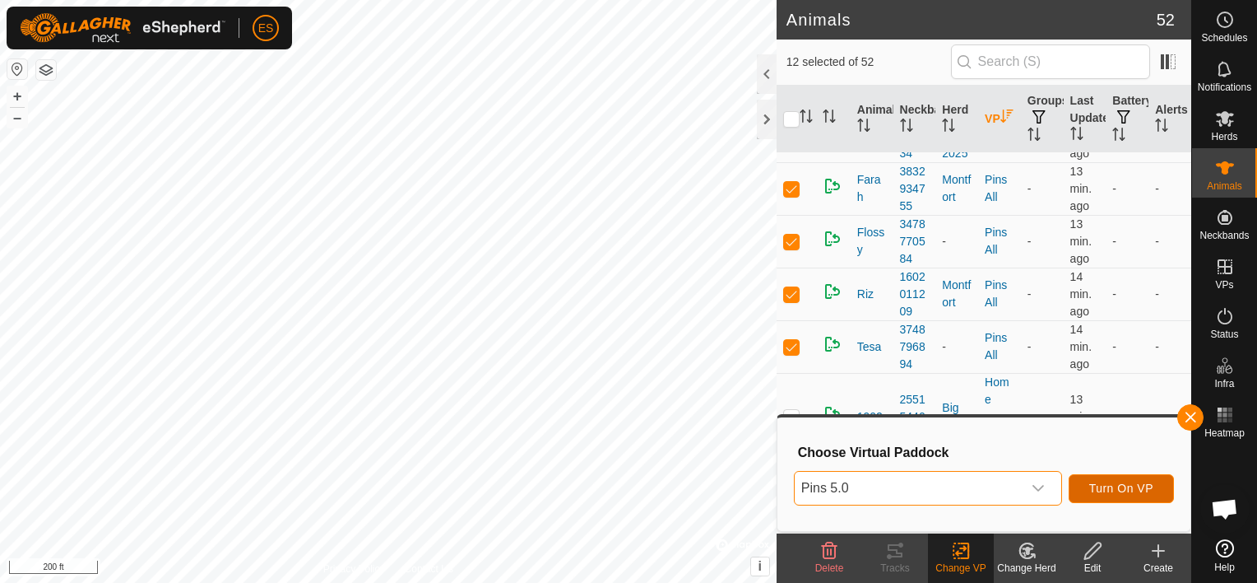
click at [1128, 485] on span "Turn On VP" at bounding box center [1121, 487] width 64 height 13
